Goal: Information Seeking & Learning: Learn about a topic

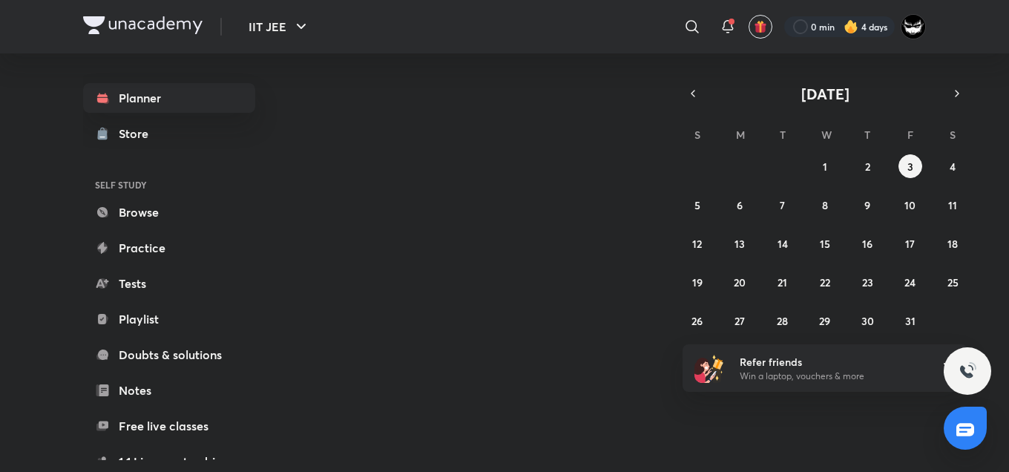
click at [581, 68] on div "[DATE] [DATE] S M T W T F S 28 29 30 1 2 3 4 5 6 7 8 9 10 11 12 13 14 15 16 17 …" at bounding box center [611, 256] width 629 height 407
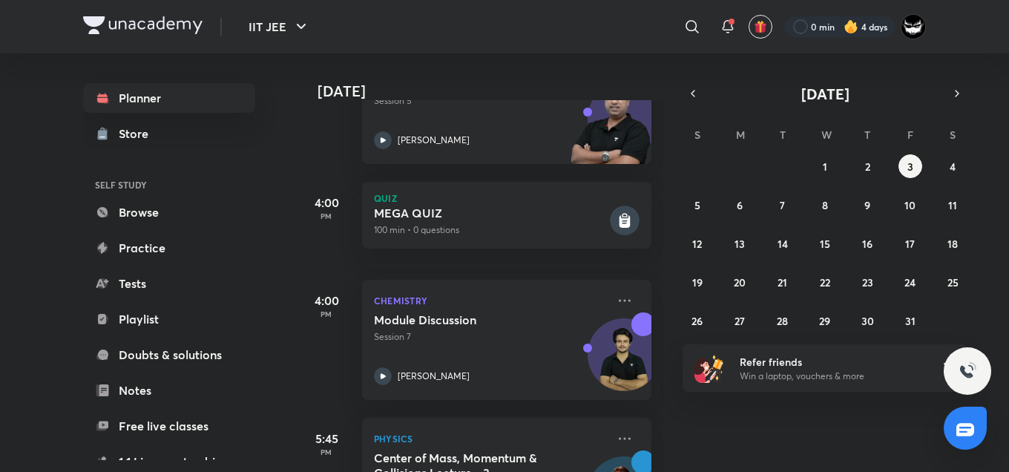
scroll to position [143, 0]
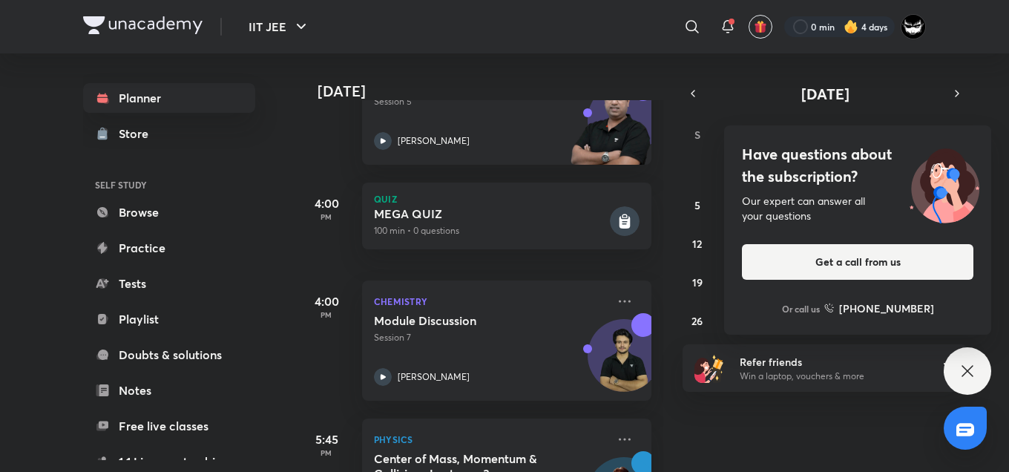
click at [830, 180] on h4 "Have questions about the subscription?" at bounding box center [858, 165] width 232 height 45
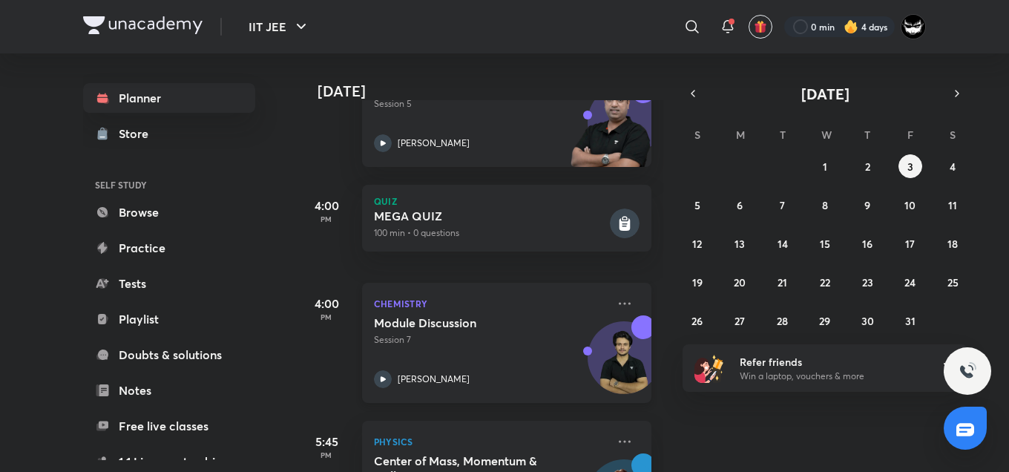
scroll to position [0, 0]
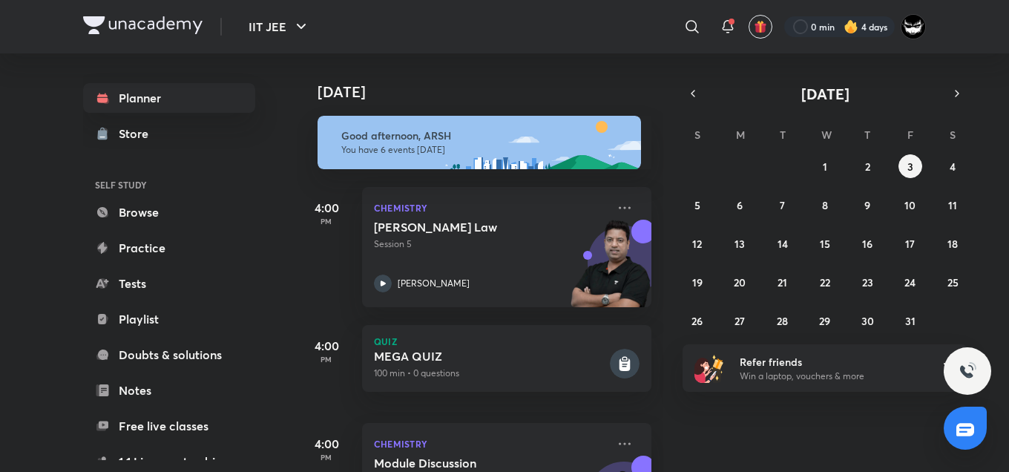
click at [829, 439] on div "[DATE] Good afternoon, ARSH You have 6 events [DATE] 4:00 PM Chemistry [PERSON_…" at bounding box center [652, 262] width 710 height 419
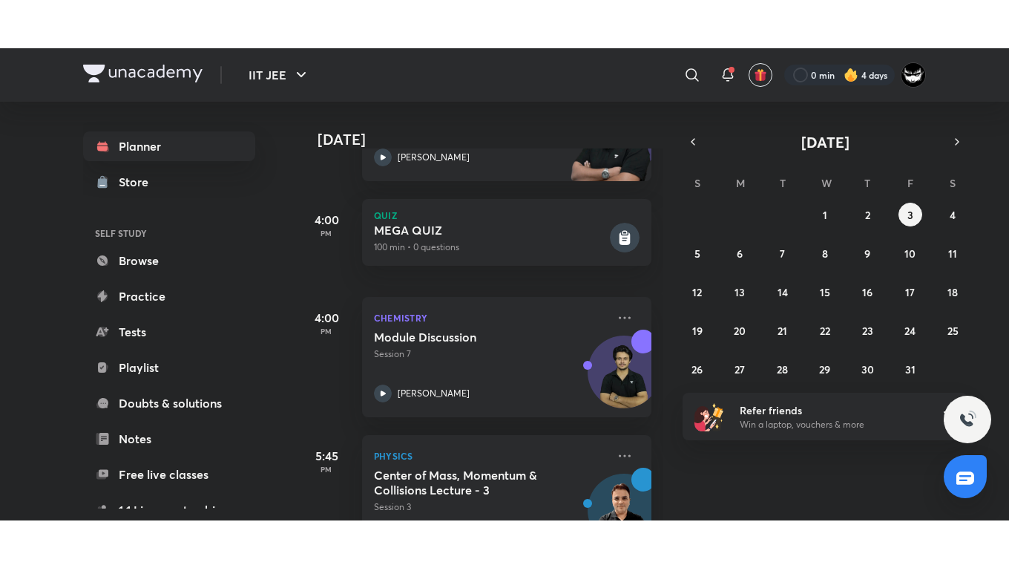
scroll to position [176, 0]
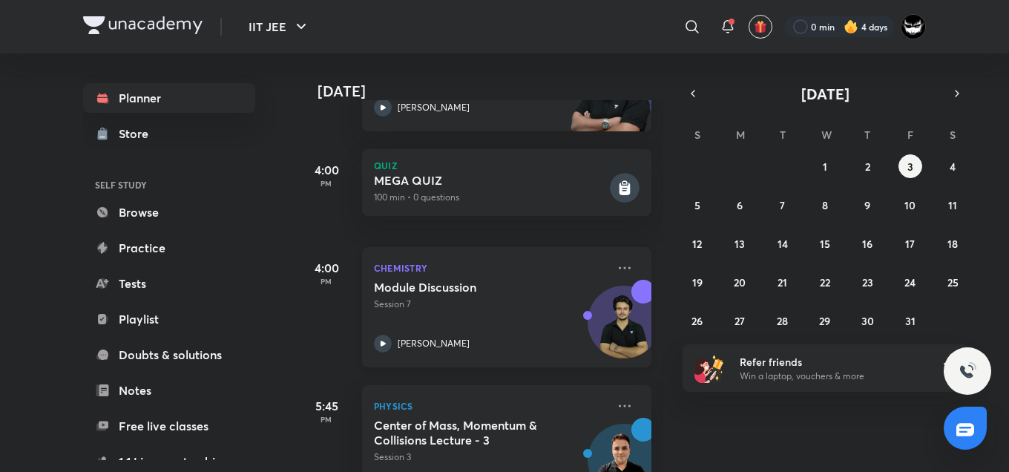
click at [475, 304] on p "Session 7" at bounding box center [490, 304] width 233 height 13
